Goal: Task Accomplishment & Management: Manage account settings

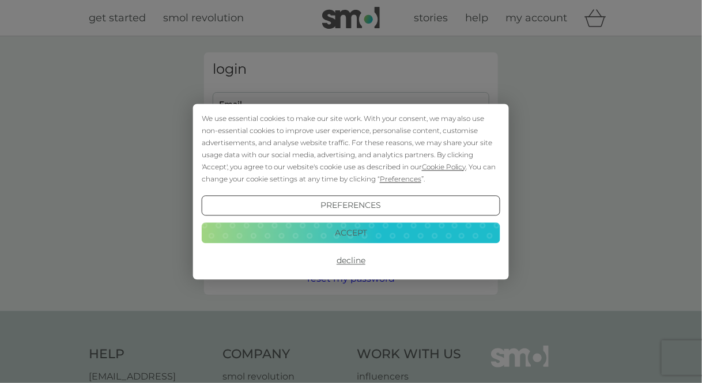
click at [402, 228] on button "Accept" at bounding box center [351, 233] width 299 height 21
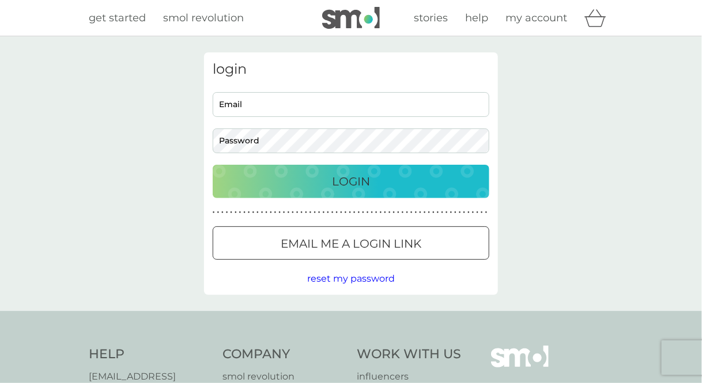
click at [375, 245] on p "Email me a login link" at bounding box center [351, 244] width 141 height 18
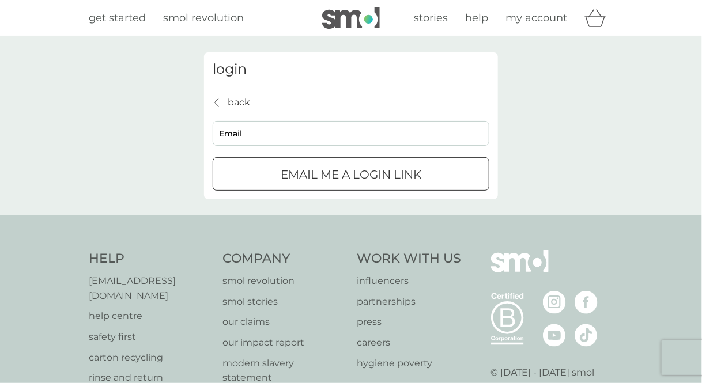
click at [339, 132] on input "Email" at bounding box center [351, 133] width 277 height 25
type input "ljhocking.lh@gmail.com"
click at [337, 173] on div "submit" at bounding box center [338, 174] width 2 height 2
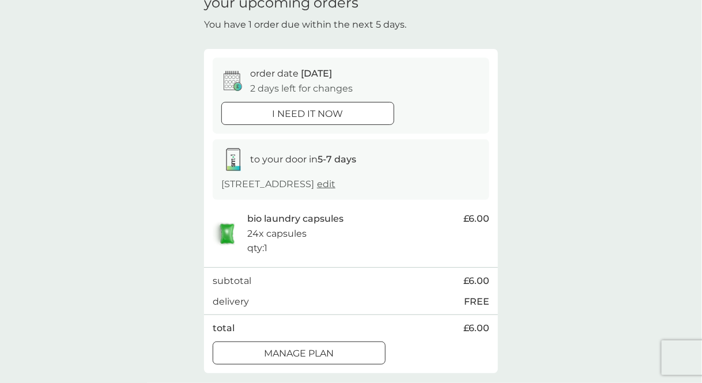
scroll to position [115, 0]
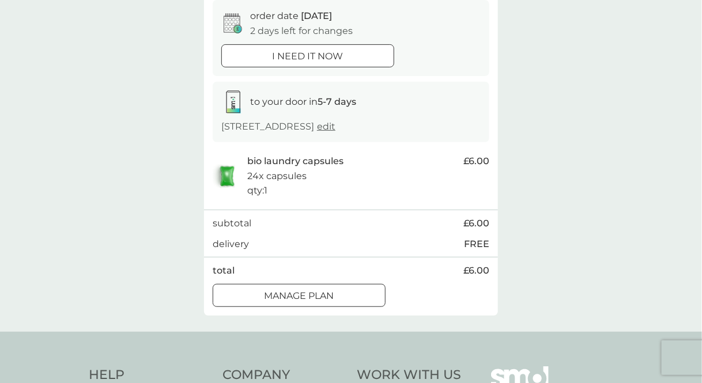
click at [308, 295] on div at bounding box center [298, 296] width 41 height 12
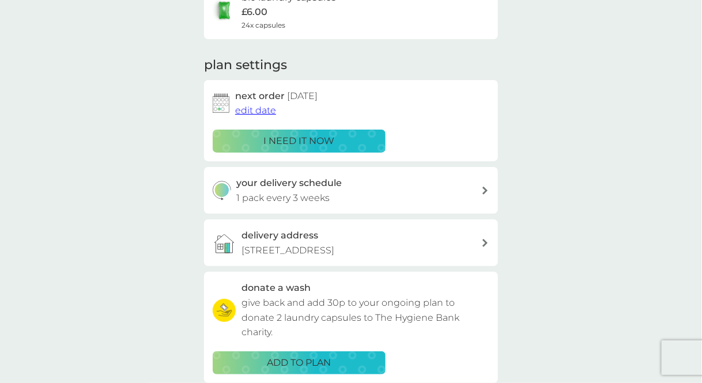
scroll to position [115, 0]
click at [375, 195] on div "your delivery schedule 1 pack every 3 weeks" at bounding box center [359, 189] width 245 height 29
select select "21"
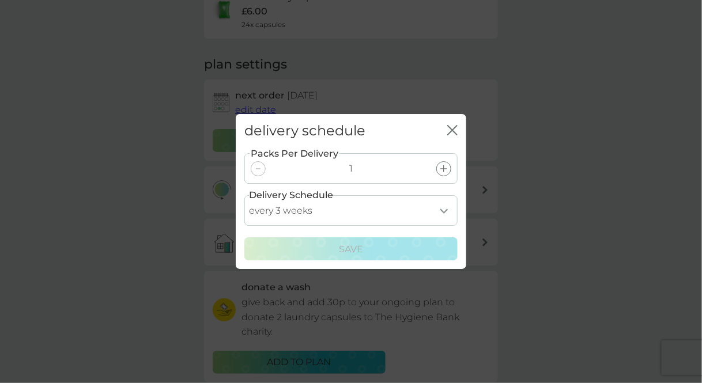
click at [455, 125] on icon "close" at bounding box center [452, 130] width 10 height 10
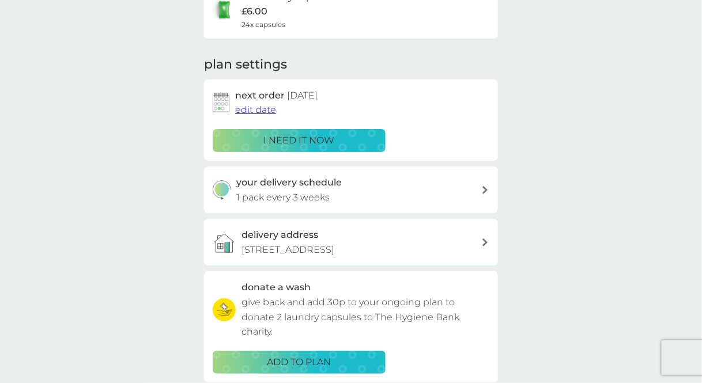
click at [263, 111] on span "edit date" at bounding box center [255, 109] width 41 height 11
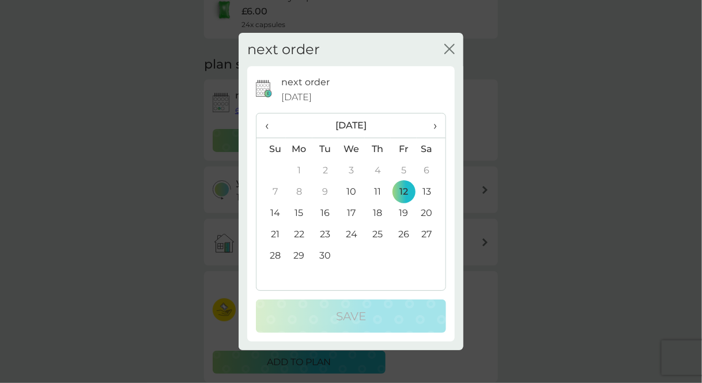
click at [405, 234] on td "26" at bounding box center [404, 234] width 26 height 21
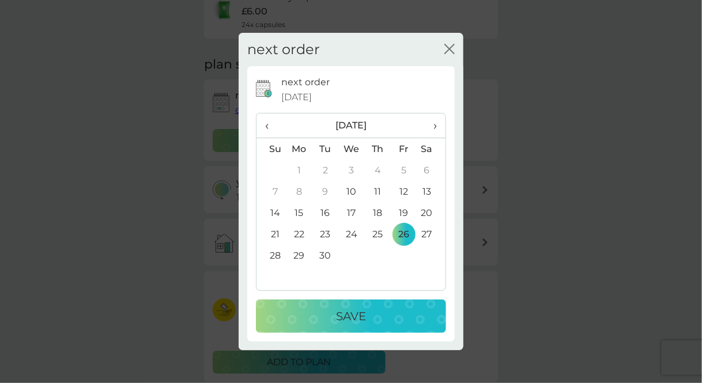
click at [384, 320] on div "Save" at bounding box center [350, 316] width 167 height 18
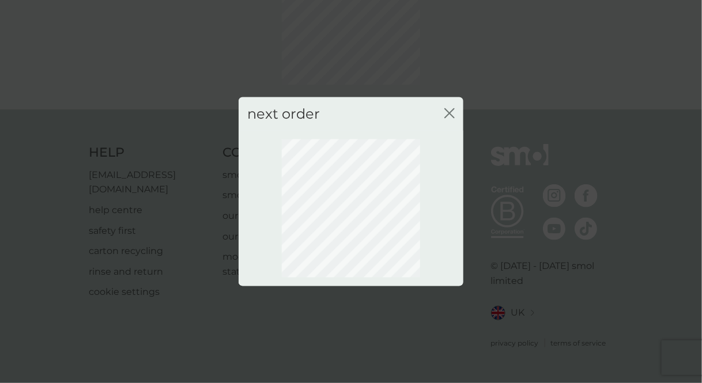
scroll to position [100, 0]
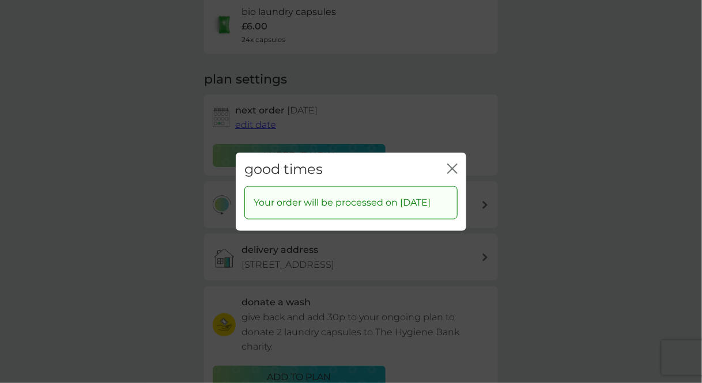
click at [454, 164] on icon "close" at bounding box center [454, 168] width 5 height 9
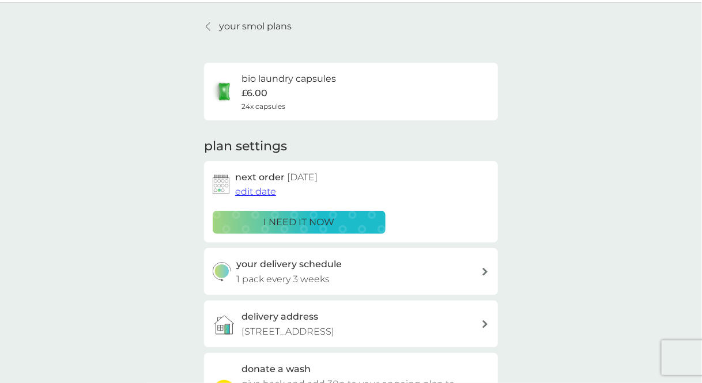
scroll to position [0, 0]
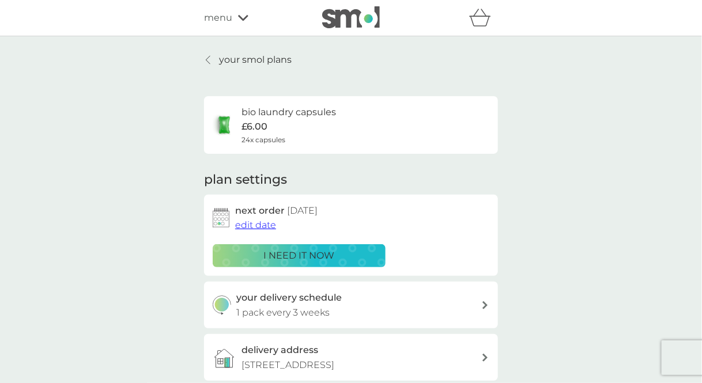
click at [274, 58] on p "your smol plans" at bounding box center [255, 59] width 73 height 15
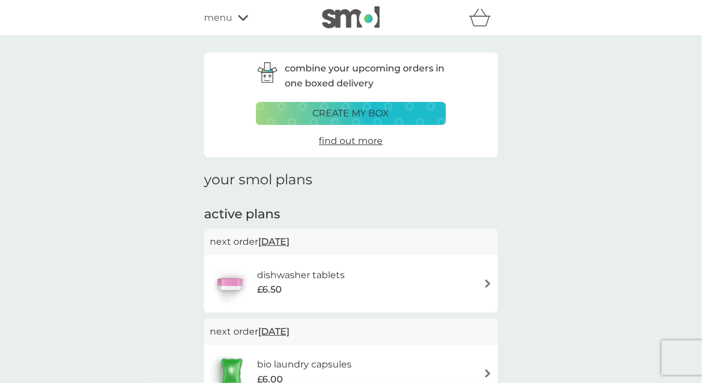
click at [289, 241] on span "[DATE]" at bounding box center [273, 242] width 31 height 22
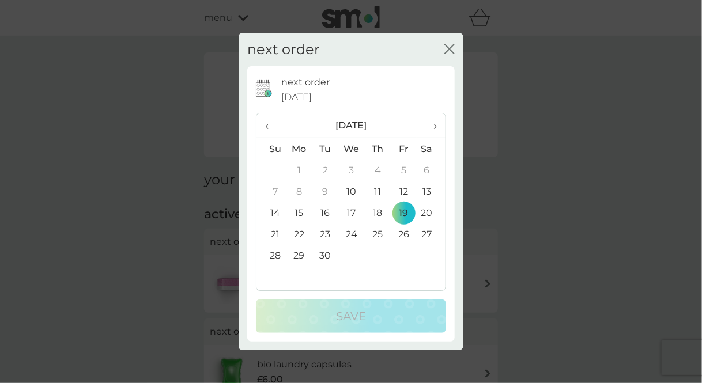
click at [406, 235] on td "26" at bounding box center [404, 234] width 26 height 21
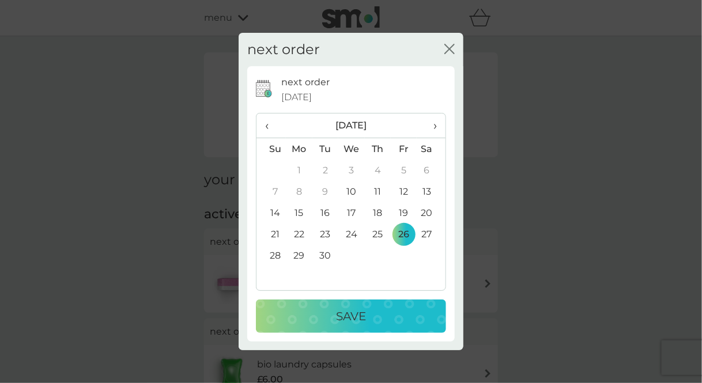
click at [412, 313] on div "Save" at bounding box center [350, 316] width 167 height 18
